Goal: Information Seeking & Learning: Learn about a topic

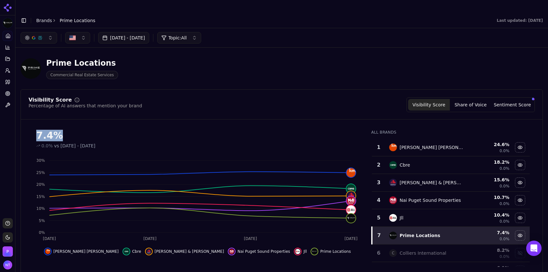
drag, startPoint x: 65, startPoint y: 124, endPoint x: 37, endPoint y: 126, distance: 28.9
click at [37, 130] on div "7.4%" at bounding box center [197, 136] width 322 height 12
drag, startPoint x: 526, startPoint y: 156, endPoint x: 533, endPoint y: 153, distance: 7.9
click at [533, 153] on div "7.4% 0.0% vs [DATE] - [DATE] Aug 28 Aug [DATE] Aug 31 0% 5% 10% 15% 20% 25% 30%…" at bounding box center [281, 196] width 521 height 142
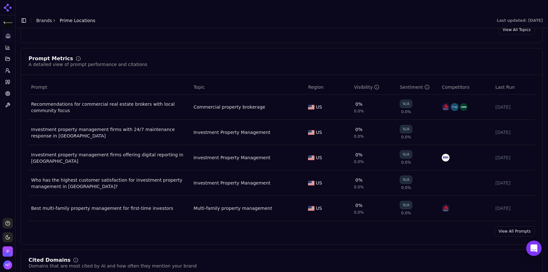
scroll to position [428, 0]
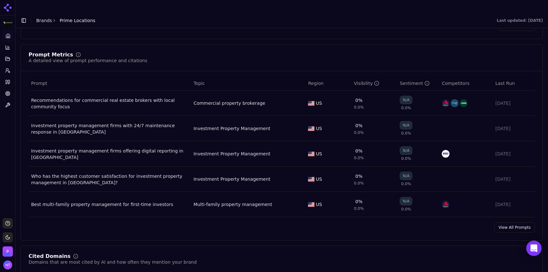
click at [504, 222] on link "View All Prompts" at bounding box center [514, 227] width 40 height 10
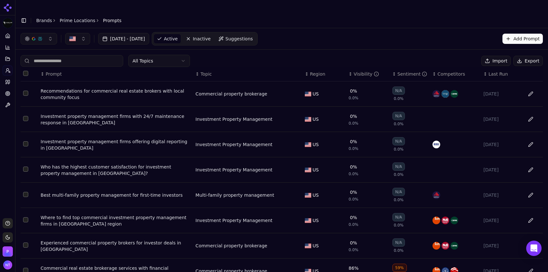
click at [357, 71] on div "Visibility" at bounding box center [365, 74] width 25 height 6
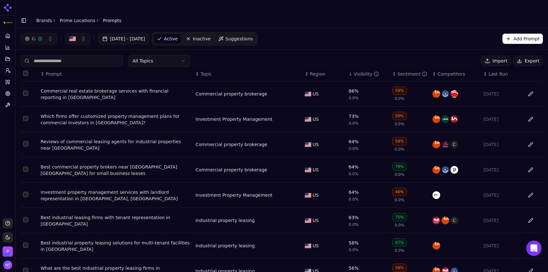
click at [67, 55] on input at bounding box center [72, 61] width 103 height 12
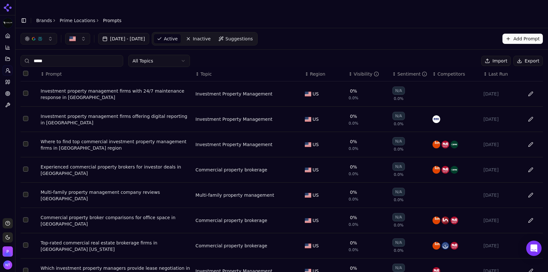
click at [71, 55] on input "*****" at bounding box center [72, 61] width 103 height 12
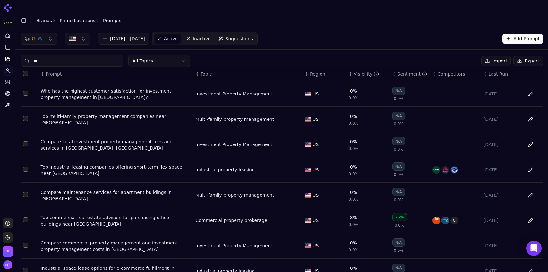
type input "*"
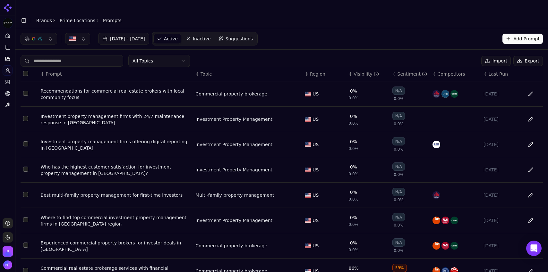
click at [85, 17] on link "Prime Locations" at bounding box center [78, 20] width 36 height 6
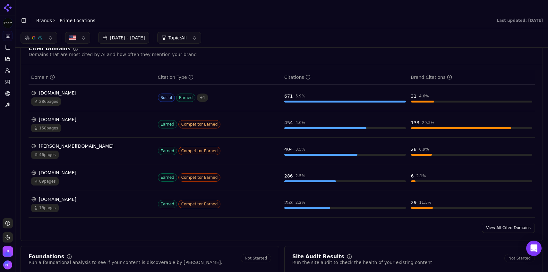
scroll to position [635, 0]
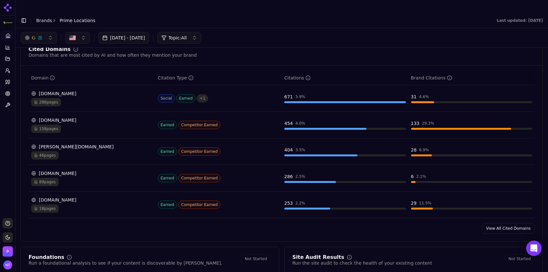
click at [516, 223] on link "View All Cited Domains" at bounding box center [508, 228] width 53 height 10
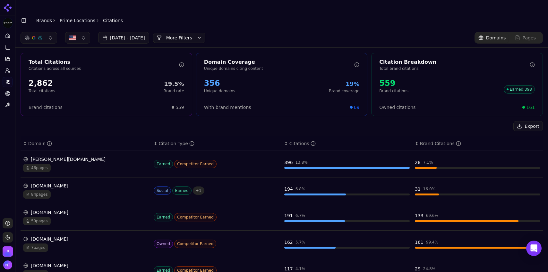
click at [205, 33] on button "More Filters" at bounding box center [179, 38] width 52 height 10
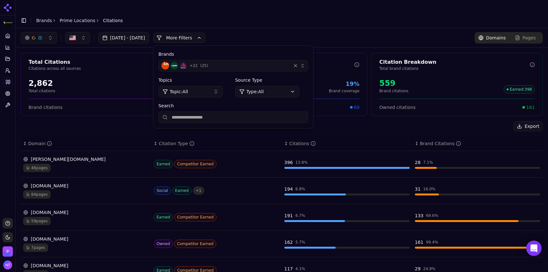
click at [268, 62] on div "+ 22 ( 25 )" at bounding box center [224, 66] width 127 height 8
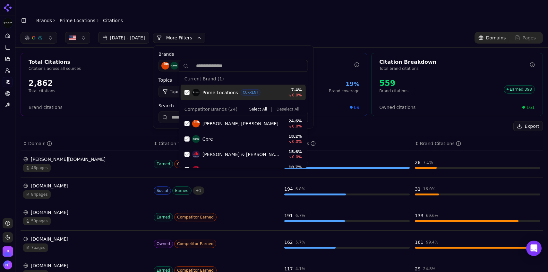
click at [188, 93] on div "Suggestions" at bounding box center [186, 92] width 5 height 5
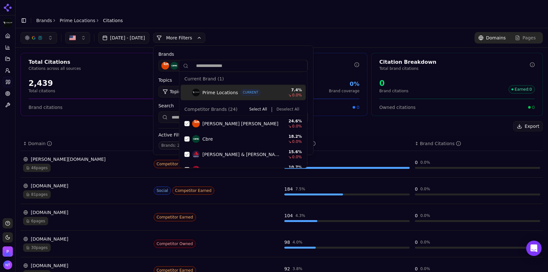
click at [282, 109] on button "Deselect All" at bounding box center [288, 109] width 28 height 8
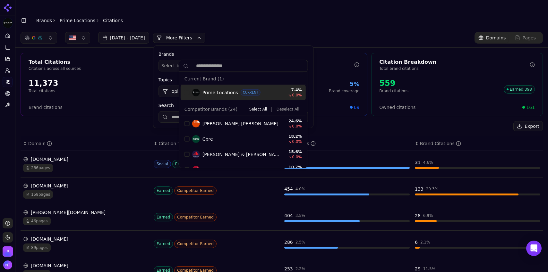
click at [306, 28] on div "[DATE] - [DATE] More More Filters Brands Select brands... Topics Topic: All Sou…" at bounding box center [281, 37] width 532 height 19
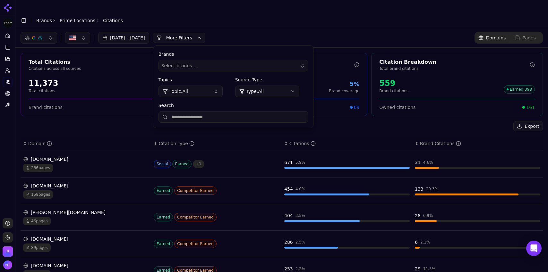
click at [35, 35] on div "button" at bounding box center [33, 37] width 5 height 5
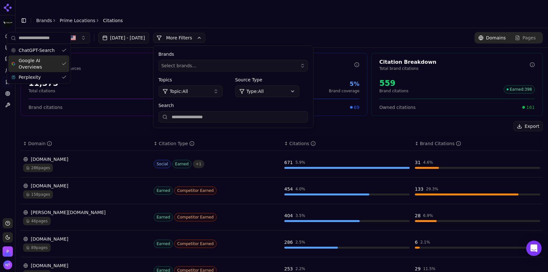
click at [32, 67] on span "Google AI Overviews" at bounding box center [39, 63] width 40 height 13
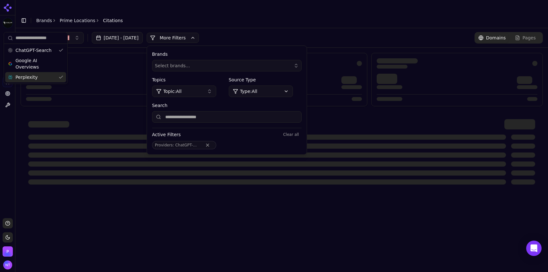
click at [33, 76] on span "Perplexity" at bounding box center [26, 77] width 22 height 6
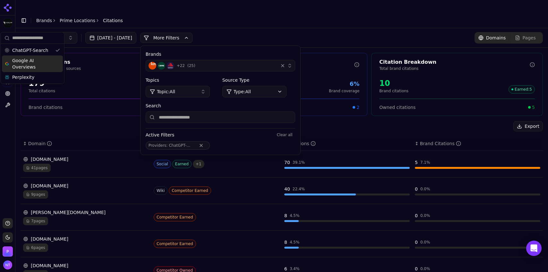
click at [236, 28] on div "[DATE] - [DATE] More More Filters Brands + 22 ( 25 ) Topics Topic: All Source T…" at bounding box center [281, 37] width 532 height 19
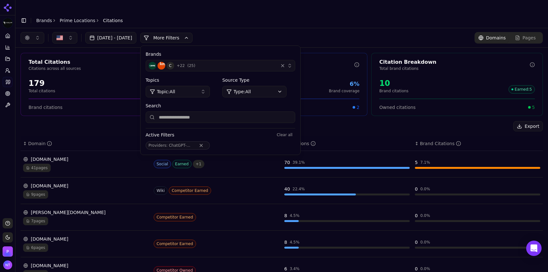
click at [251, 62] on div "C + 22 ( 25 )" at bounding box center [211, 66] width 127 height 8
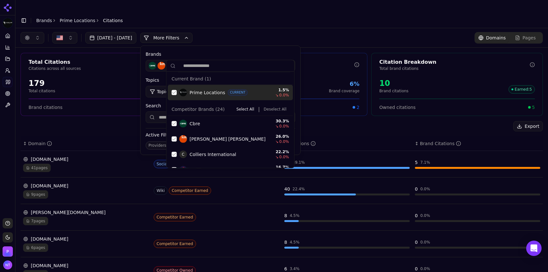
click at [175, 94] on div "Suggestions" at bounding box center [174, 92] width 5 height 5
drag, startPoint x: 273, startPoint y: 110, endPoint x: 304, endPoint y: -5, distance: 119.6
drag, startPoint x: 304, startPoint y: -5, endPoint x: 286, endPoint y: 27, distance: 36.6
click at [286, 32] on div "[DATE] - [DATE] More More Filters Brands C + 21 ( 24 ) Topics Topic: All Source…" at bounding box center [282, 38] width 522 height 12
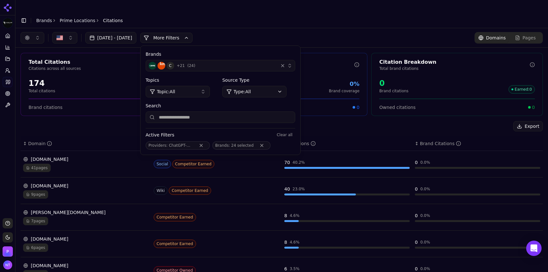
click at [247, 62] on div "C + 21 ( 24 )" at bounding box center [211, 66] width 127 height 8
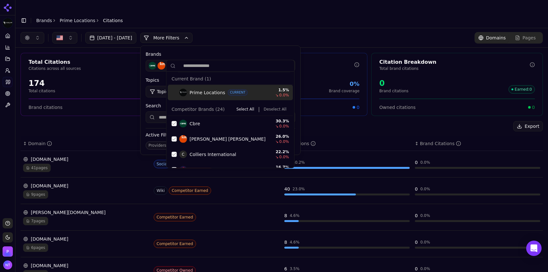
click at [273, 109] on button "Deselect All" at bounding box center [275, 109] width 28 height 8
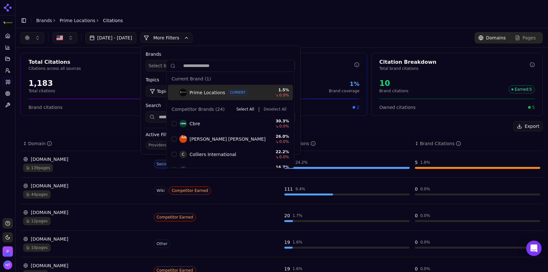
click at [272, 51] on label "Brands" at bounding box center [220, 54] width 149 height 6
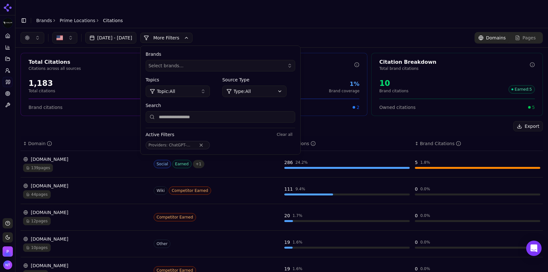
click at [192, 33] on button "More Filters" at bounding box center [166, 38] width 52 height 10
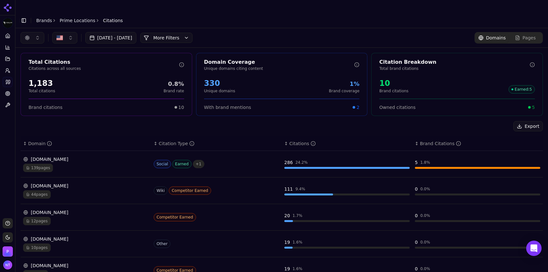
click at [97, 183] on div "[DOMAIN_NAME] 44 pages" at bounding box center [85, 191] width 125 height 16
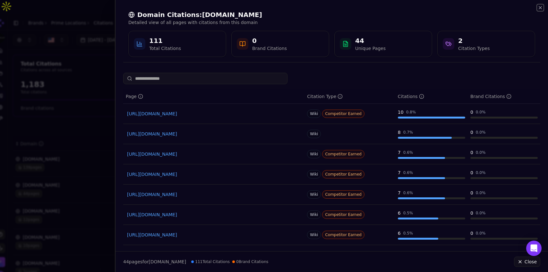
click at [540, 7] on icon "button" at bounding box center [540, 7] width 3 height 3
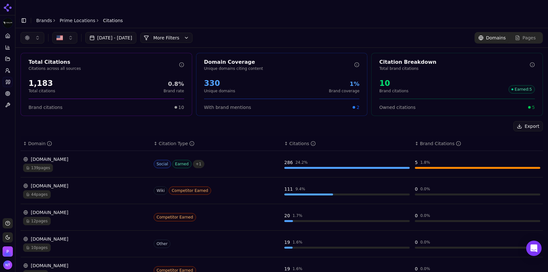
click at [82, 164] on div "139 pages" at bounding box center [85, 168] width 125 height 8
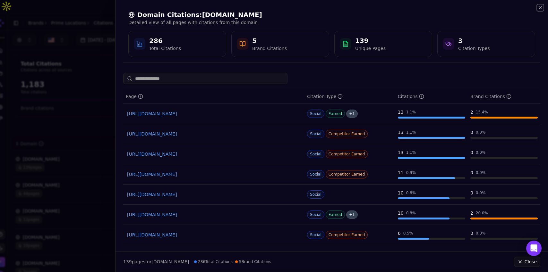
click at [541, 10] on icon "button" at bounding box center [539, 7] width 5 height 5
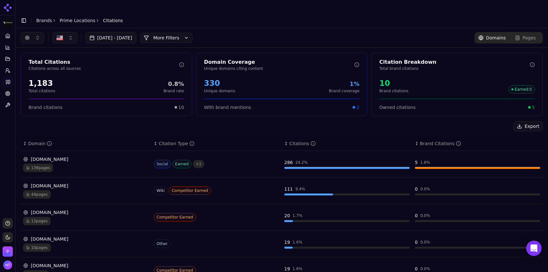
click at [31, 32] on button "button" at bounding box center [33, 38] width 24 height 12
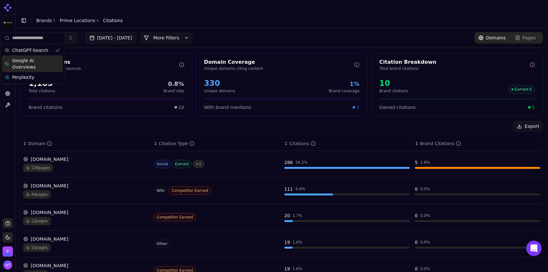
click at [38, 69] on span "Google AI Overviews" at bounding box center [32, 63] width 40 height 13
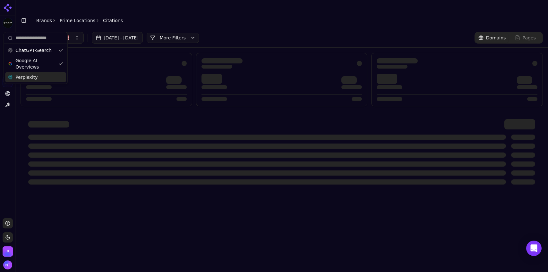
click at [35, 76] on div "Perplexity" at bounding box center [35, 77] width 61 height 10
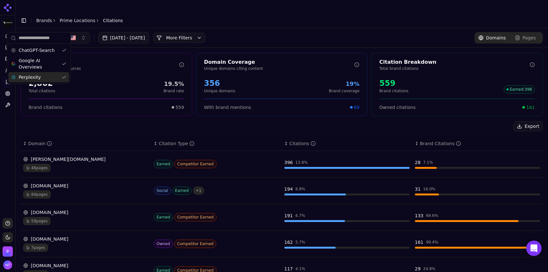
click at [265, 31] on div "[DATE] - [DATE] More More Filters Domains Pages" at bounding box center [281, 37] width 532 height 19
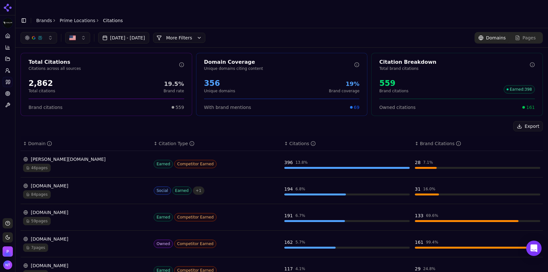
click at [205, 33] on button "More Filters" at bounding box center [179, 38] width 52 height 10
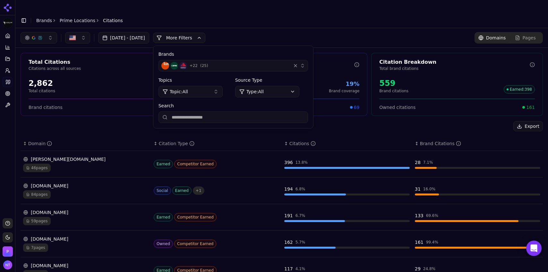
click at [262, 62] on div "+ 22 ( 25 )" at bounding box center [224, 66] width 127 height 8
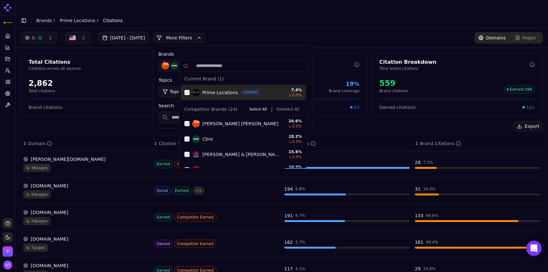
click at [207, 92] on span "Prime Locations" at bounding box center [220, 92] width 36 height 6
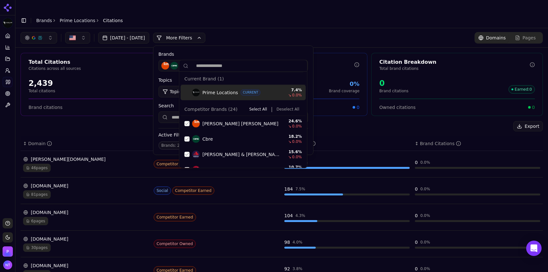
click at [281, 109] on button "Deselect All" at bounding box center [288, 109] width 28 height 8
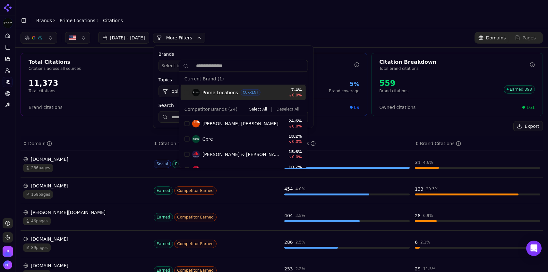
click at [267, 32] on div "[DATE] - [DATE] More More Filters Brands Select brands... Topics Topic: All Sou…" at bounding box center [282, 38] width 522 height 12
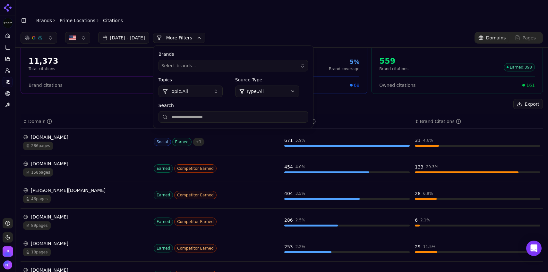
scroll to position [21, 0]
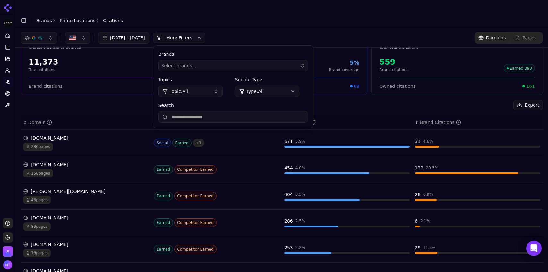
click at [110, 196] on div "46 pages" at bounding box center [85, 200] width 125 height 8
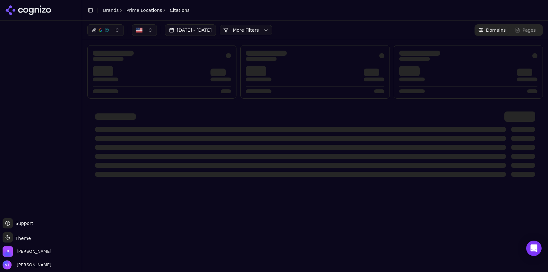
click at [90, 10] on button "Toggle Sidebar" at bounding box center [90, 10] width 9 height 9
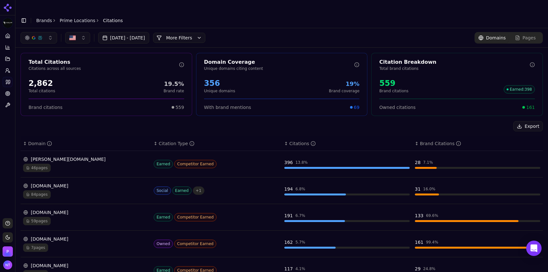
click at [60, 164] on div "46 pages" at bounding box center [85, 168] width 125 height 8
